Goal: Information Seeking & Learning: Learn about a topic

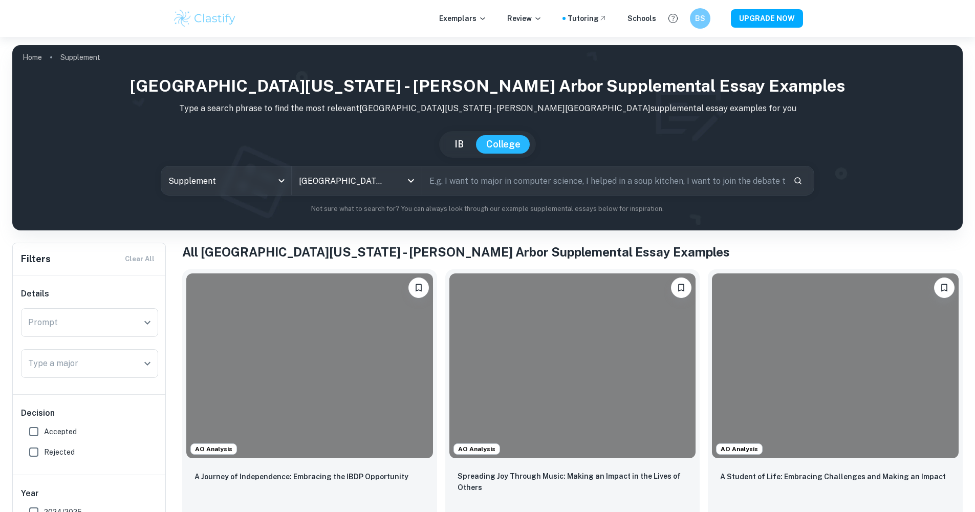
scroll to position [102, 0]
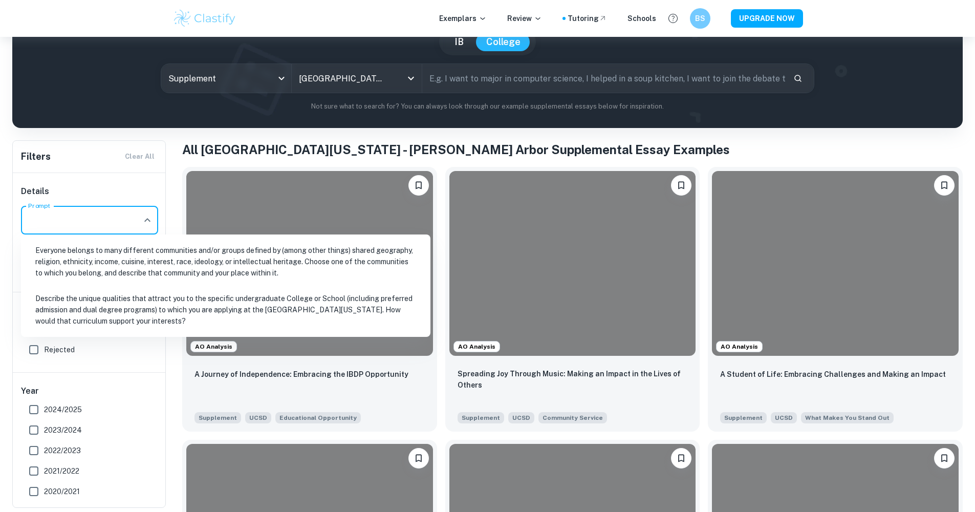
click at [120, 227] on input "Prompt" at bounding box center [82, 219] width 113 height 19
click at [83, 299] on li "Describe the unique qualities that attract you to the specific undergraduate Co…" at bounding box center [225, 310] width 401 height 46
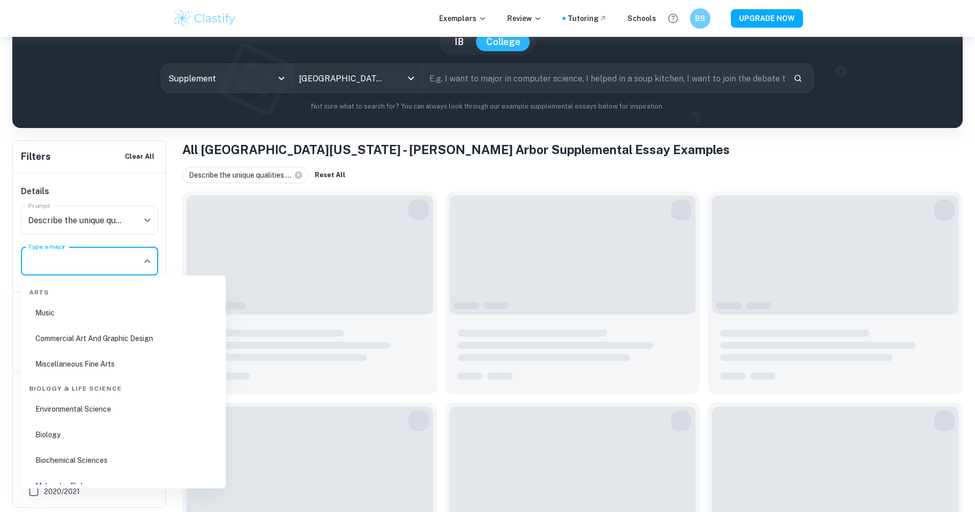
click at [123, 253] on input "Type a major" at bounding box center [82, 260] width 113 height 19
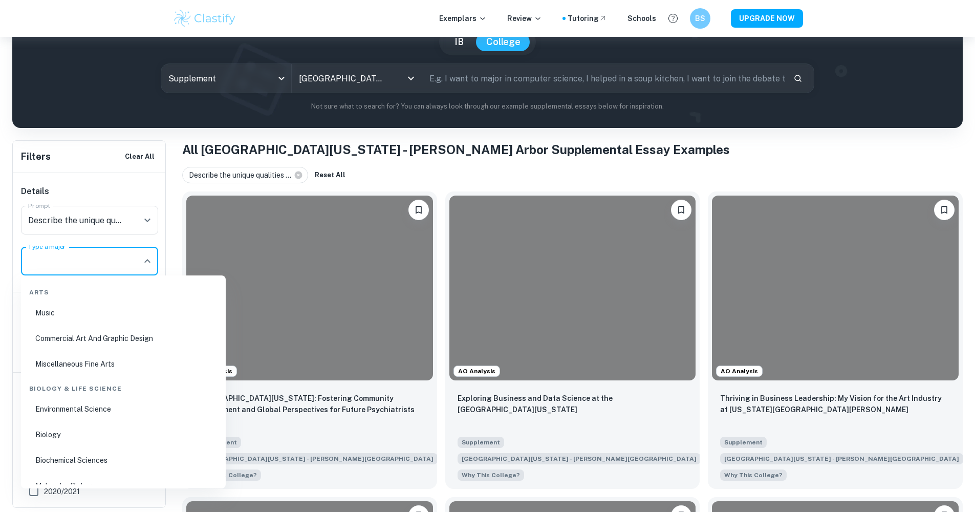
click at [365, 149] on h1 "All University of Michigan - Ann Arbor Supplemental Essay Examples" at bounding box center [572, 149] width 780 height 18
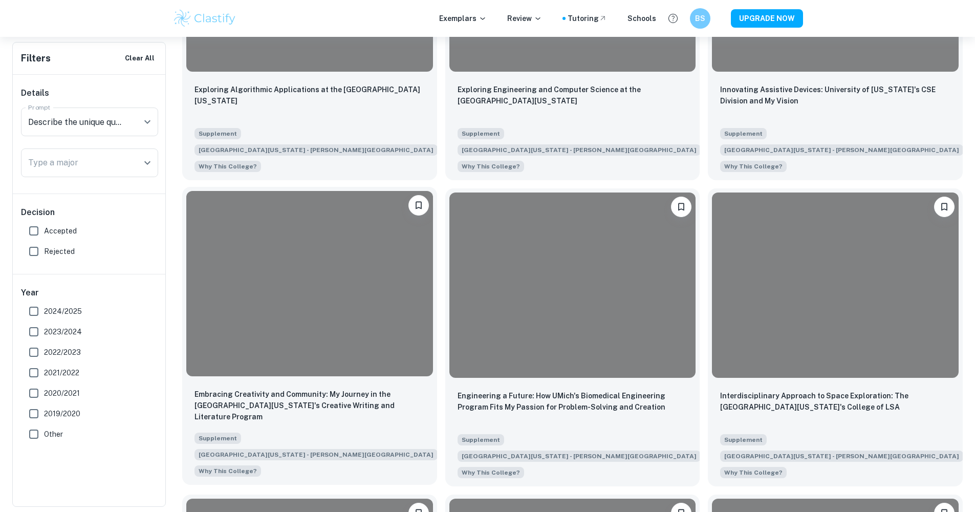
scroll to position [819, 0]
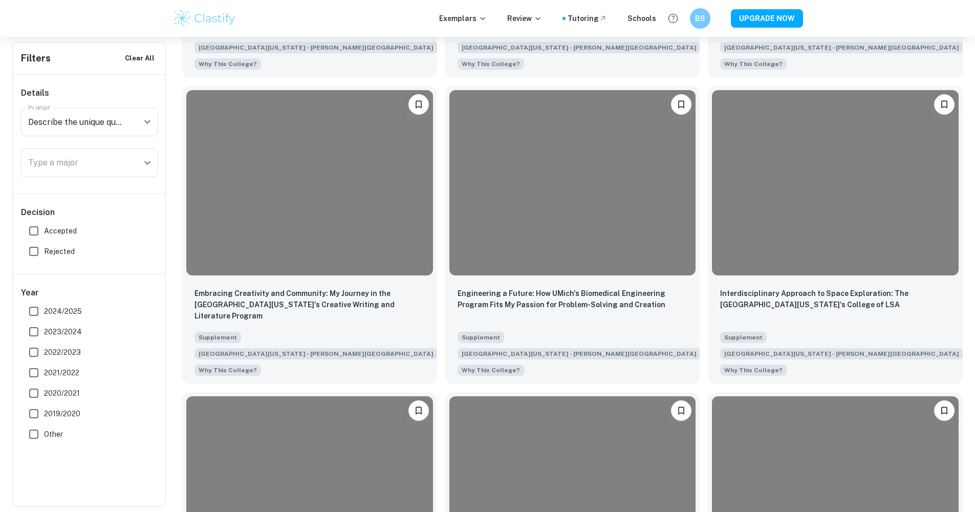
click at [39, 233] on input "Accepted" at bounding box center [34, 231] width 20 height 20
checkbox input "true"
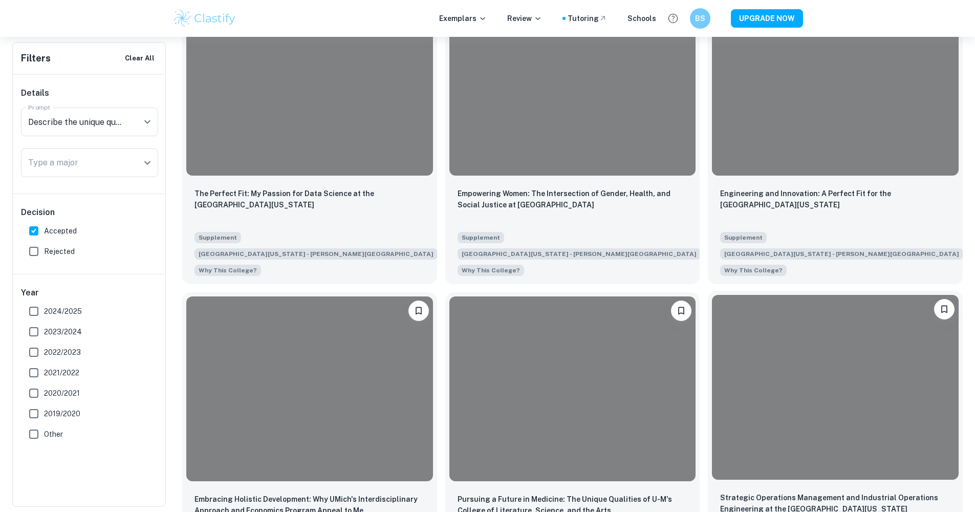
scroll to position [2346, 0]
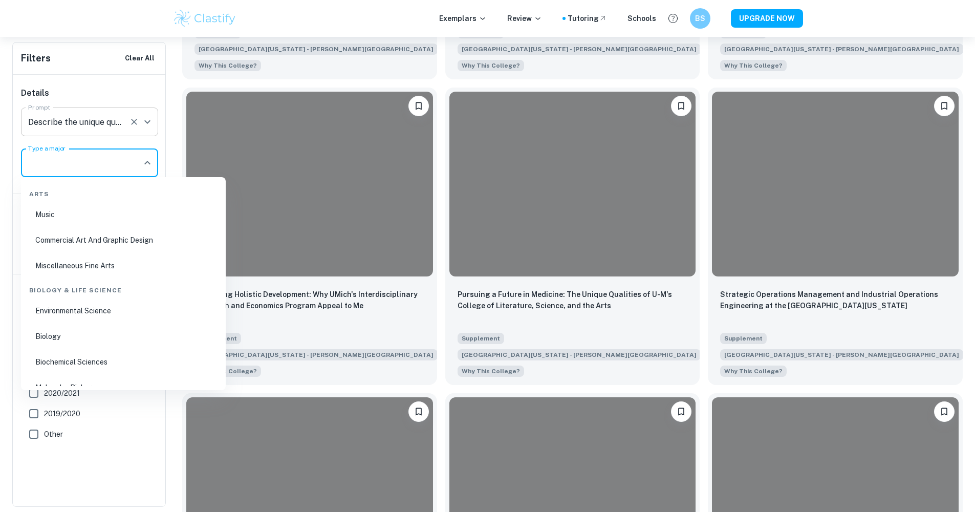
click at [53, 161] on input "Type a major" at bounding box center [82, 162] width 113 height 19
click at [121, 357] on li "Electrical Engineering" at bounding box center [123, 368] width 197 height 24
type input "engine"
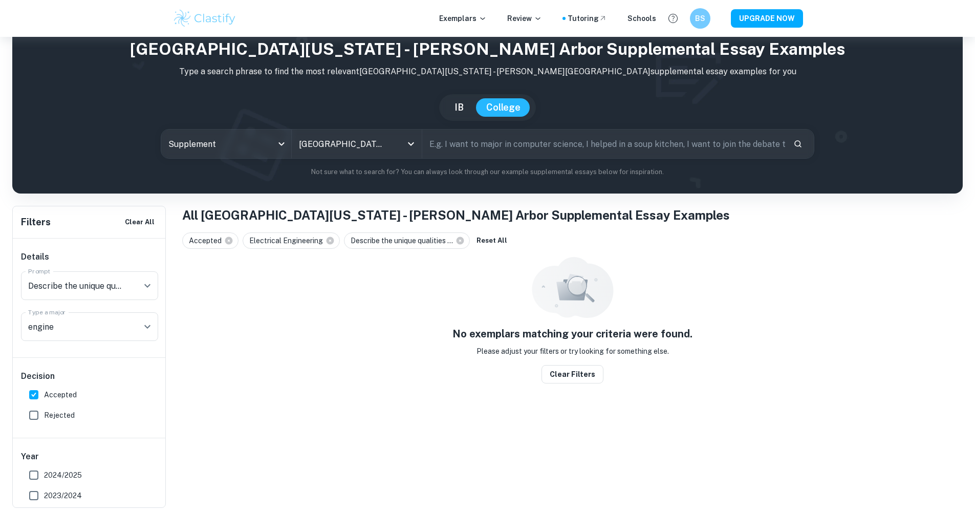
scroll to position [37, 0]
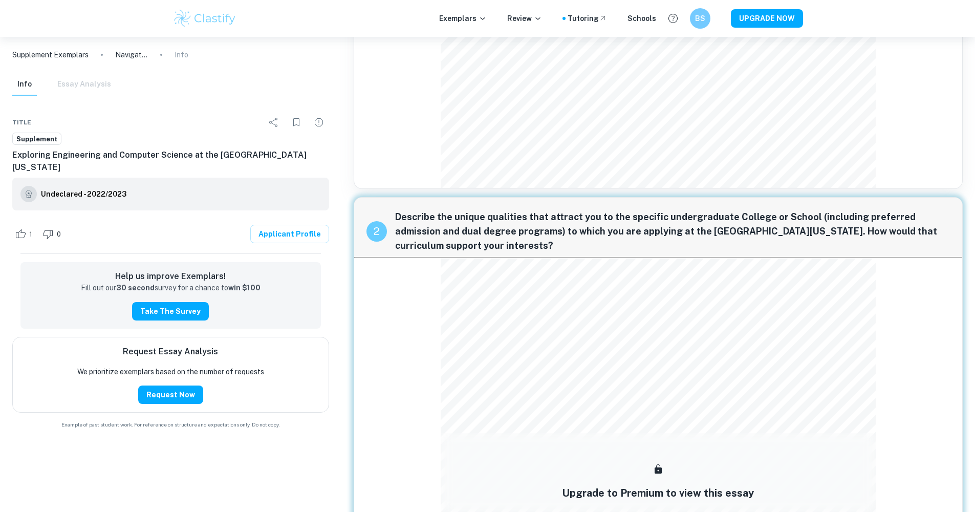
scroll to position [422, 0]
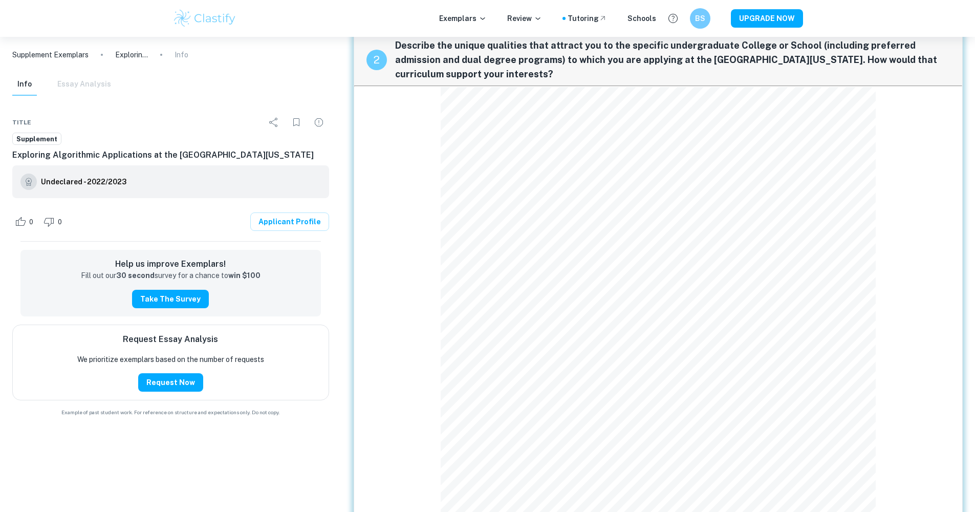
scroll to position [680, 0]
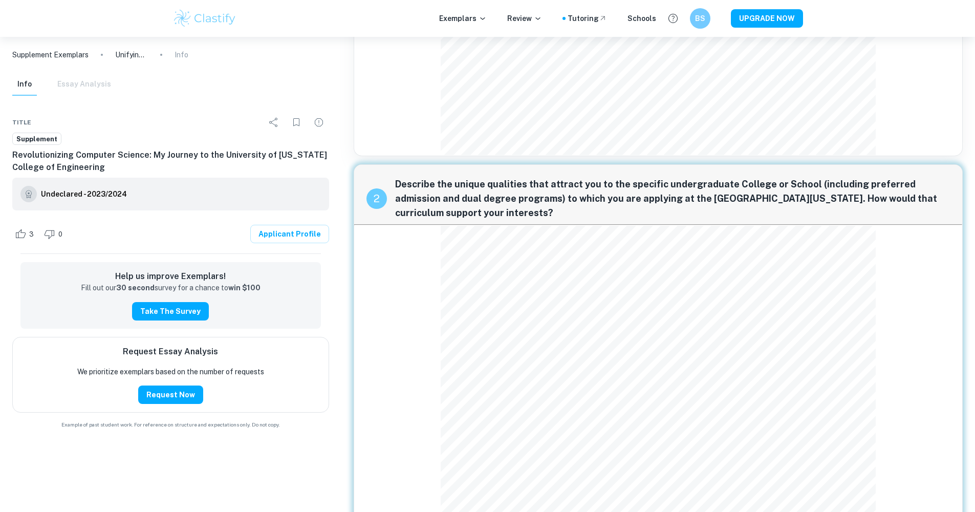
scroll to position [392, 0]
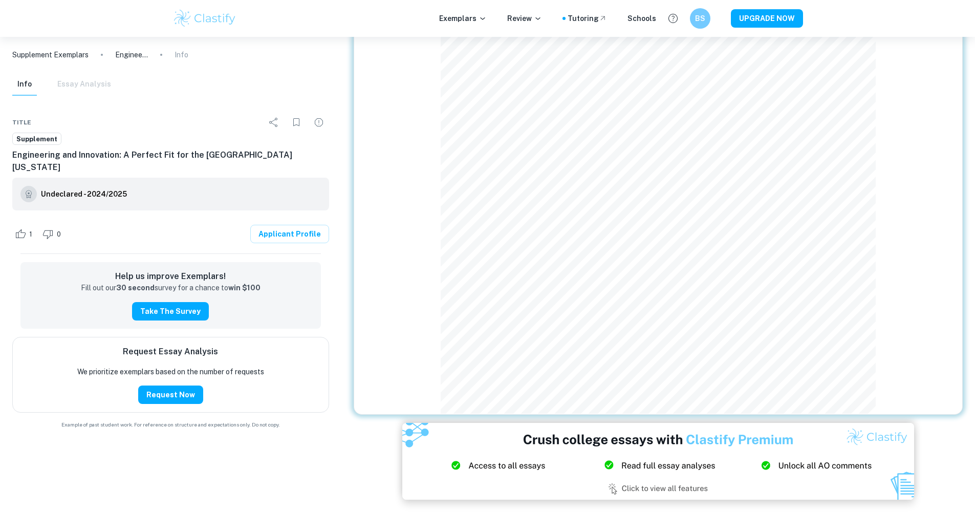
scroll to position [758, 0]
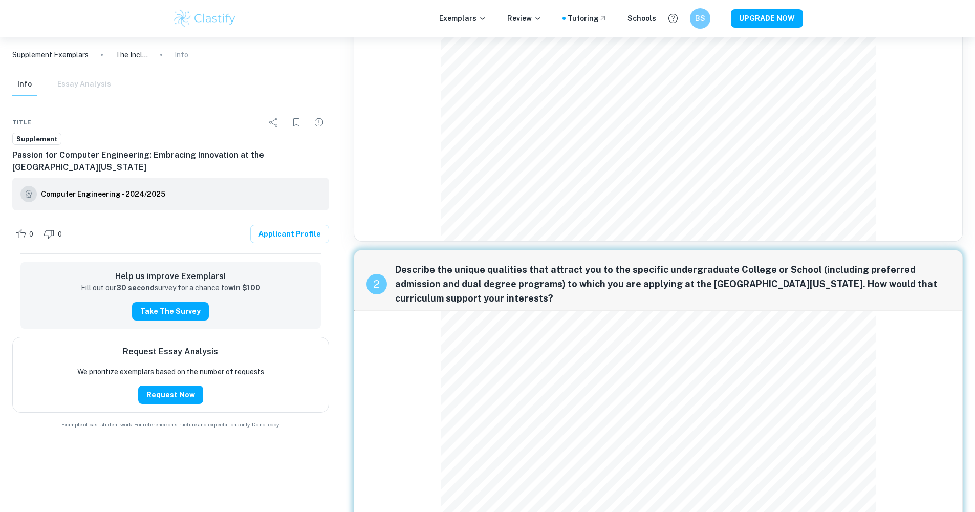
scroll to position [425, 0]
